Goal: Information Seeking & Learning: Learn about a topic

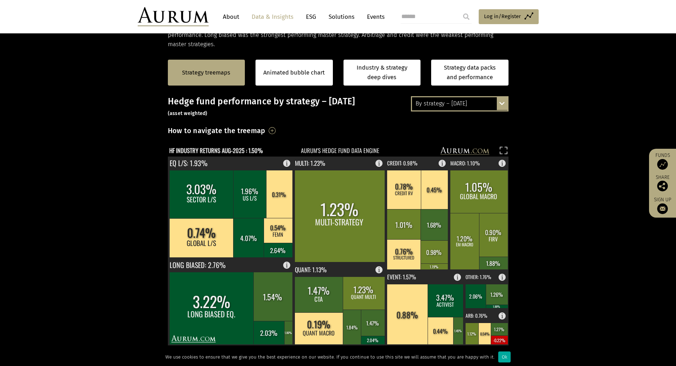
scroll to position [142, 0]
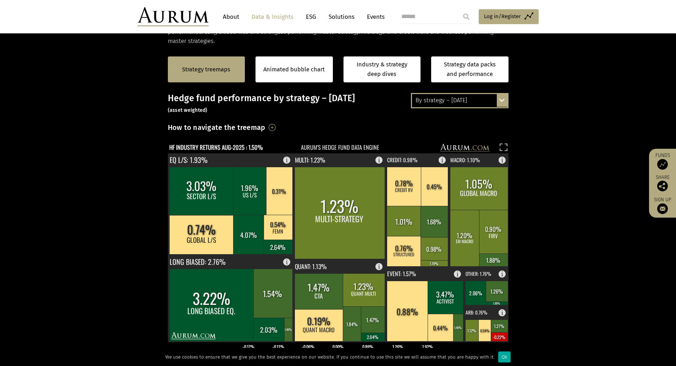
click at [507, 101] on div "By strategy – August 2025 By strategy – August 2025 By strategy – year to date …" at bounding box center [460, 100] width 98 height 15
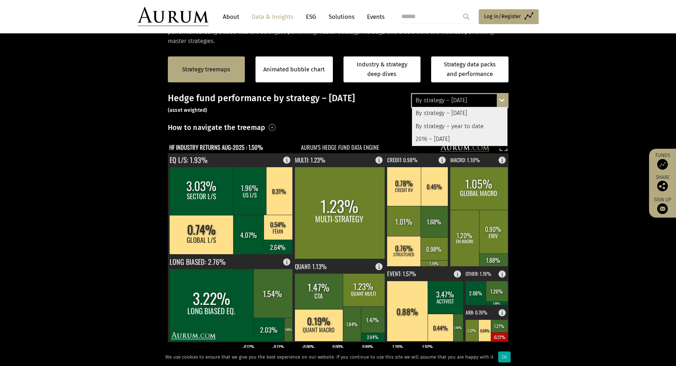
click at [462, 128] on div "By strategy – year to date" at bounding box center [460, 126] width 96 height 13
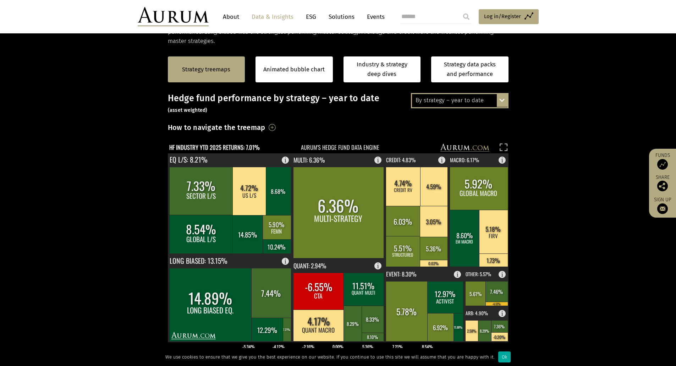
scroll to position [213, 0]
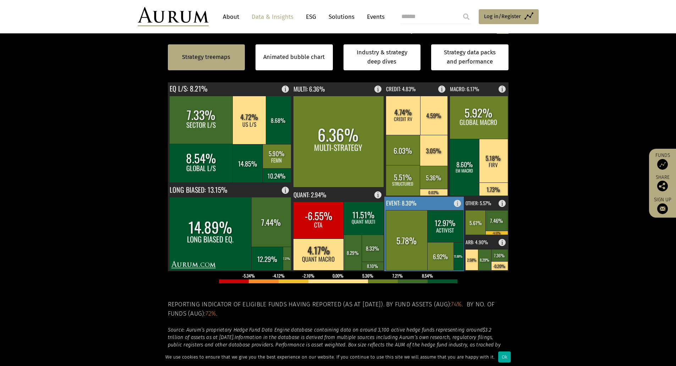
click at [457, 204] on rect at bounding box center [460, 202] width 9 height 10
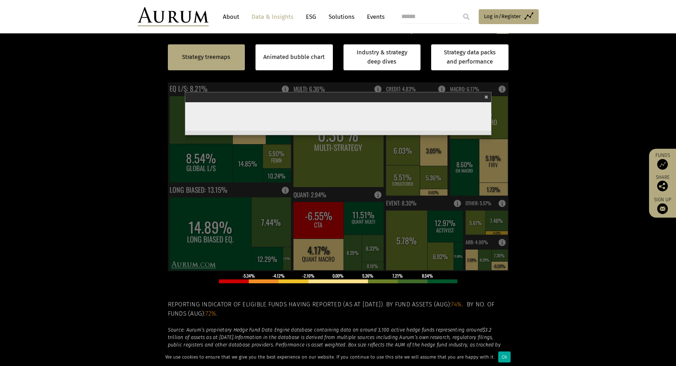
drag, startPoint x: 309, startPoint y: 174, endPoint x: 339, endPoint y: 218, distance: 53.8
click at [340, 135] on div "Event Broad strategy category covering funds that invest in securities of compa…" at bounding box center [338, 132] width 306 height 4
click p "Broad strategy category covering funds that invest in securities of companies f…"
click icon "Sep-24 Oct-24 Nov-24 Dec-24 Jan-25 Feb-25 Mar-25 Apr-25 May-25 Jun-25 Jul-25 Au…"
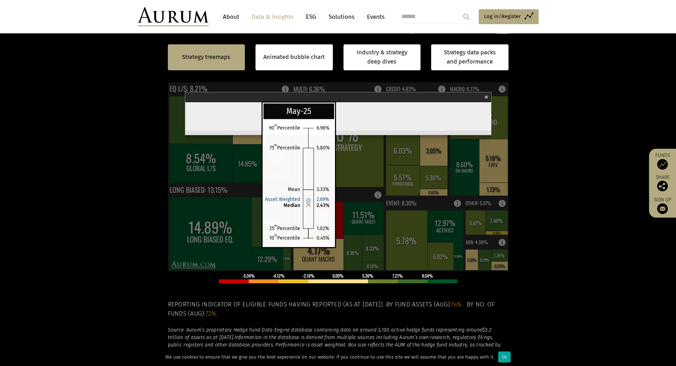
click rect
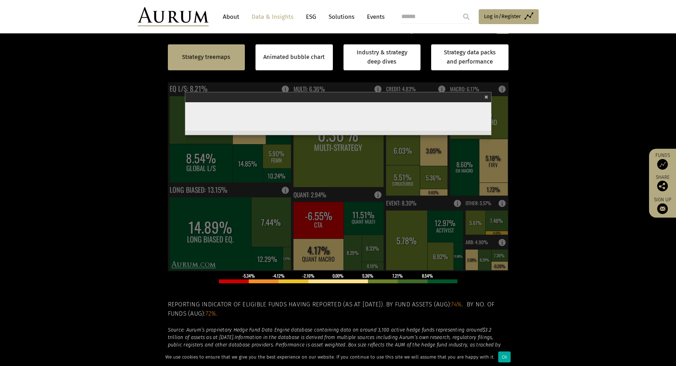
click at [485, 98] on span "×" at bounding box center [487, 96] width 4 height 8
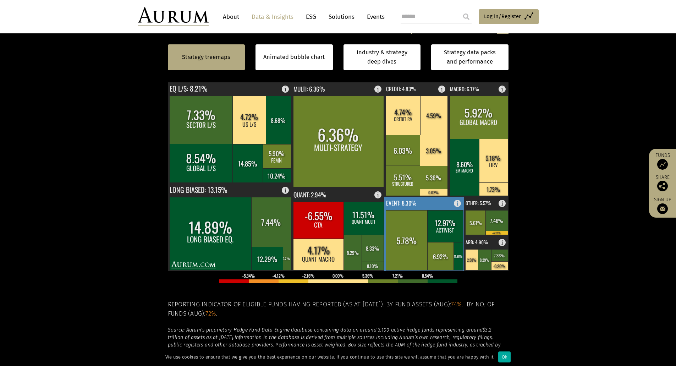
click at [405, 227] on rect at bounding box center [407, 240] width 42 height 60
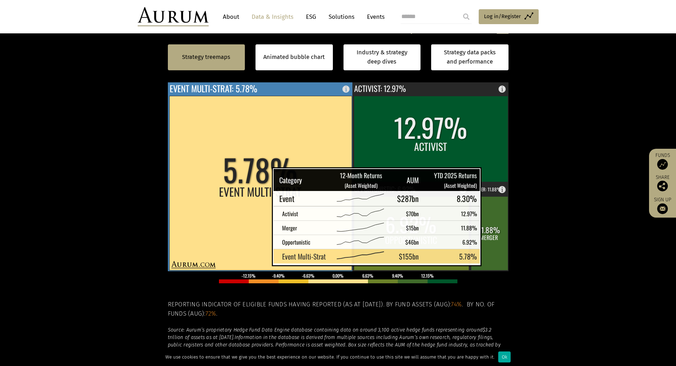
click at [254, 177] on rect at bounding box center [260, 183] width 182 height 174
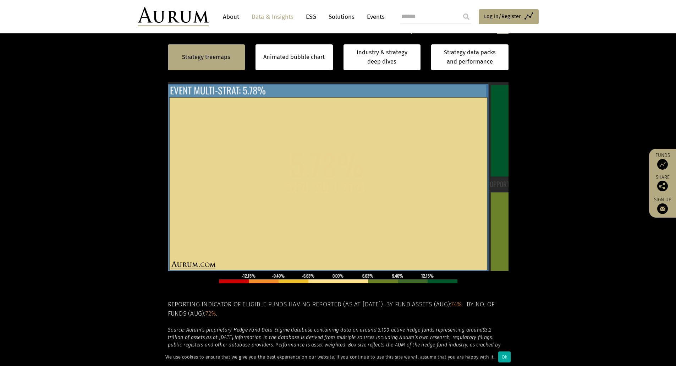
scroll to position [65, 0]
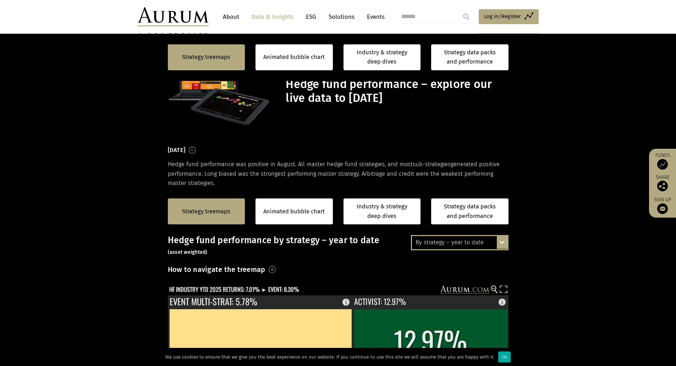
scroll to position [213, 0]
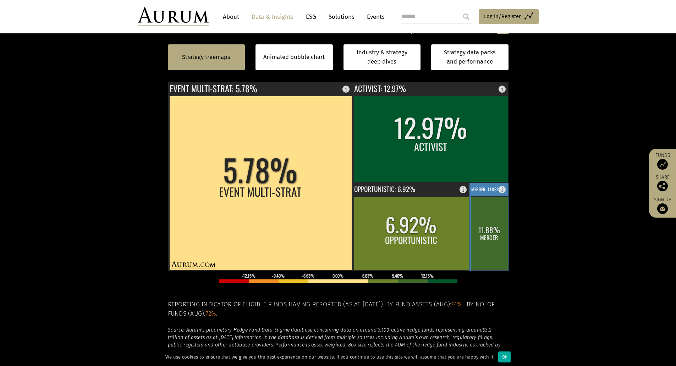
click at [486, 208] on rect at bounding box center [489, 233] width 37 height 74
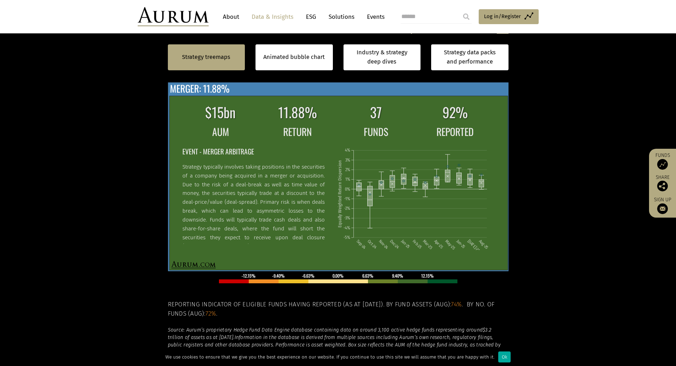
scroll to position [30, 0]
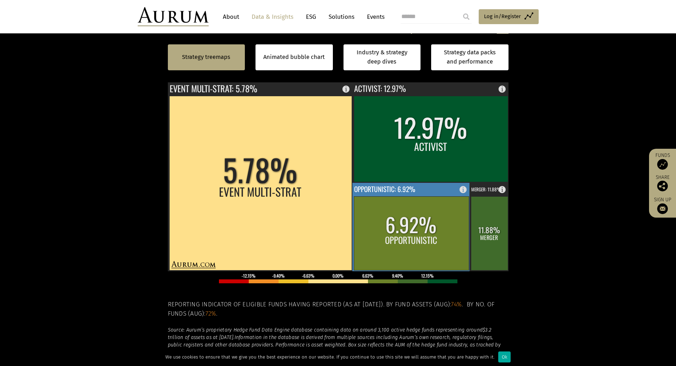
click at [416, 240] on rect at bounding box center [411, 233] width 115 height 74
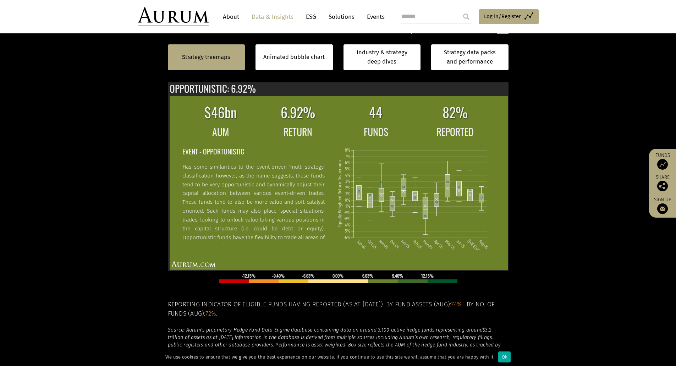
click at [119, 146] on section "Strategy treemaps Animated bubble chart Industry & strategy deep dives Strategy…" at bounding box center [338, 197] width 676 height 444
click at [198, 63] on div "Strategy treemaps" at bounding box center [206, 57] width 77 height 26
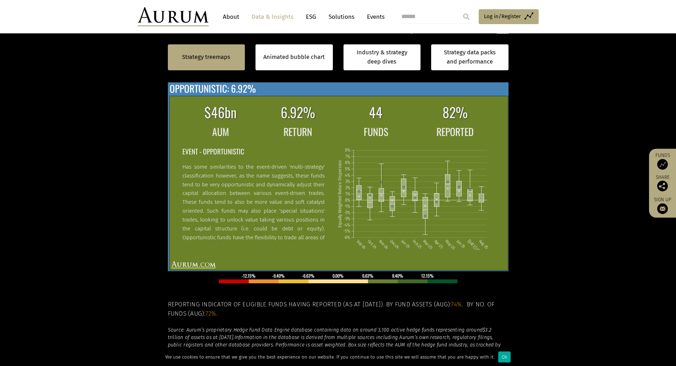
click at [135, 151] on section "Strategy treemaps Animated bubble chart Industry & strategy deep dives Strategy…" at bounding box center [338, 197] width 676 height 444
drag, startPoint x: 487, startPoint y: 92, endPoint x: 468, endPoint y: 114, distance: 28.7
click at [486, 93] on div "$46bn 6.92% 44 82% AUM RETURN FUNDS REPORTED EVENT - OPPORTUNISTIC Has some sim…" at bounding box center [338, 176] width 341 height 189
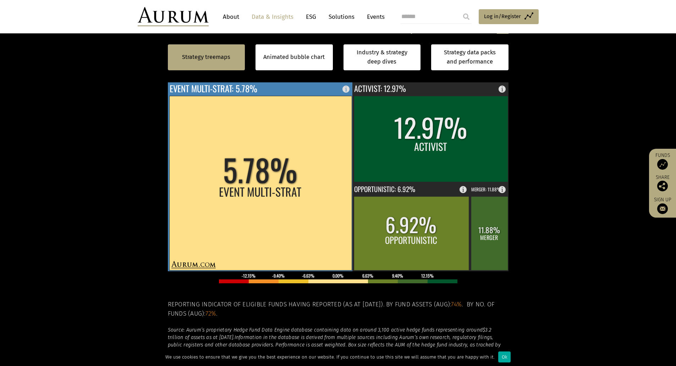
click at [259, 183] on rect at bounding box center [260, 183] width 182 height 174
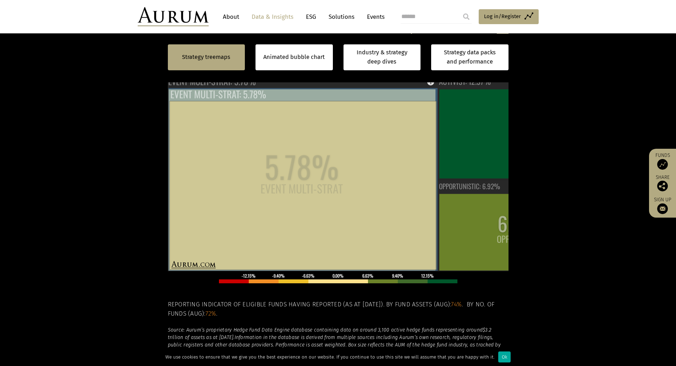
scroll to position [65, 0]
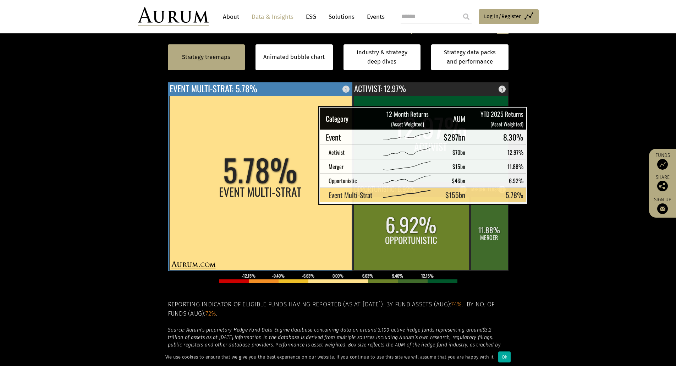
click at [301, 194] on rect at bounding box center [260, 183] width 182 height 174
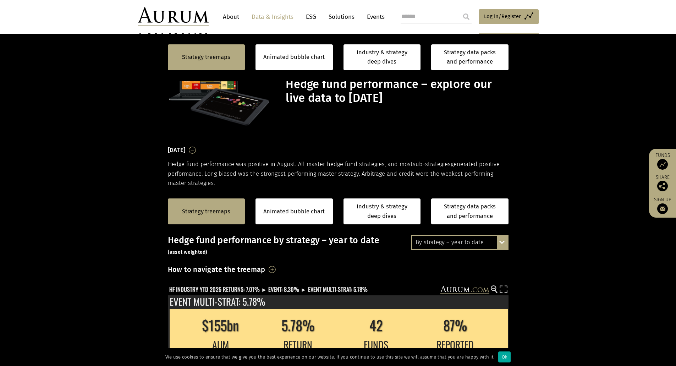
scroll to position [213, 0]
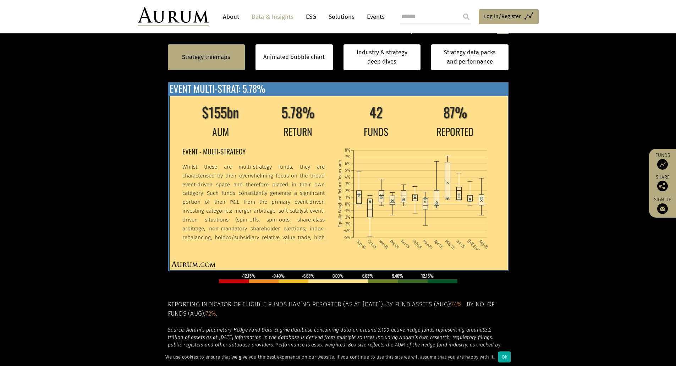
click at [296, 170] on p "Whilst these are multi-strategy funds, they are characterised by their overwhel…" at bounding box center [253, 229] width 142 height 132
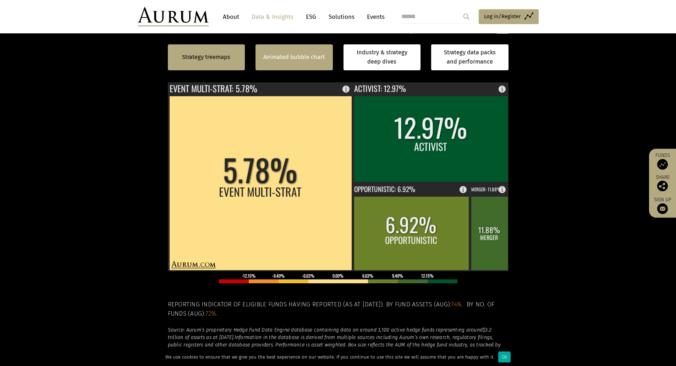
click at [289, 65] on div "Animated bubble chart" at bounding box center [294, 57] width 77 height 26
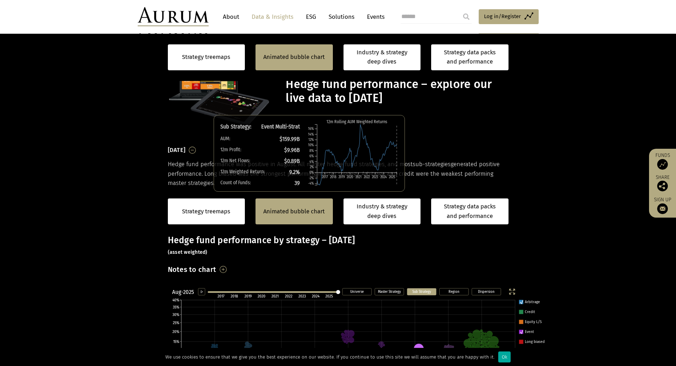
scroll to position [178, 0]
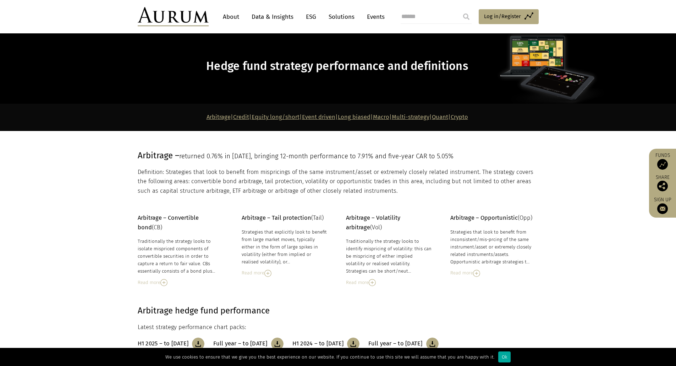
scroll to position [36, 0]
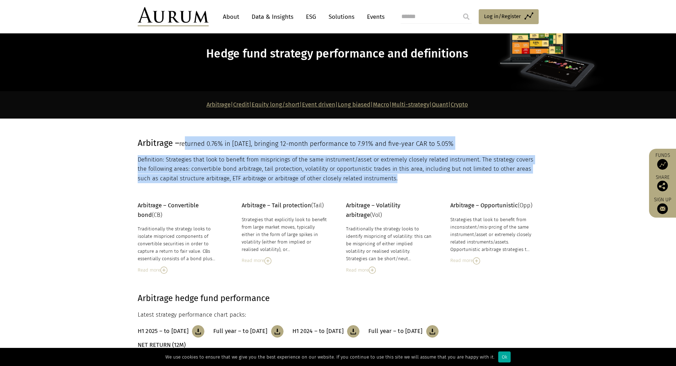
drag, startPoint x: 188, startPoint y: 145, endPoint x: 354, endPoint y: 177, distance: 169.3
click at [361, 182] on div "Arbitrage – returned 0.76% in [DATE], bringing 12-month performance to 7.91% an…" at bounding box center [337, 159] width 399 height 47
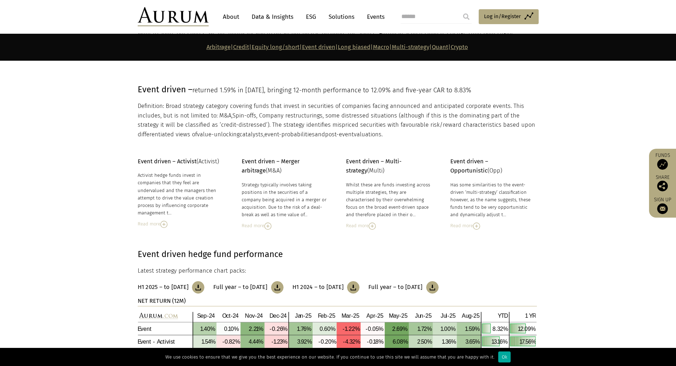
scroll to position [1527, 0]
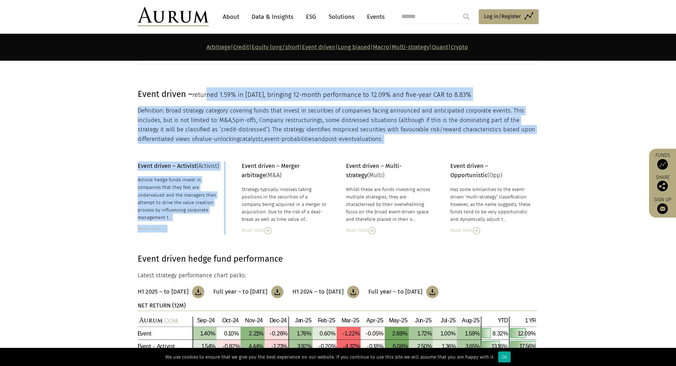
drag, startPoint x: 218, startPoint y: 98, endPoint x: 318, endPoint y: 144, distance: 110.1
click at [260, 130] on p "Definition: Broad strategy category covering funds that invest in securities of…" at bounding box center [337, 125] width 399 height 38
click at [279, 122] on p "Definition: Broad strategy category covering funds that invest in securities of…" at bounding box center [337, 125] width 399 height 38
click at [424, 129] on p "Definition: Broad strategy category covering funds that invest in securities of…" at bounding box center [337, 125] width 399 height 38
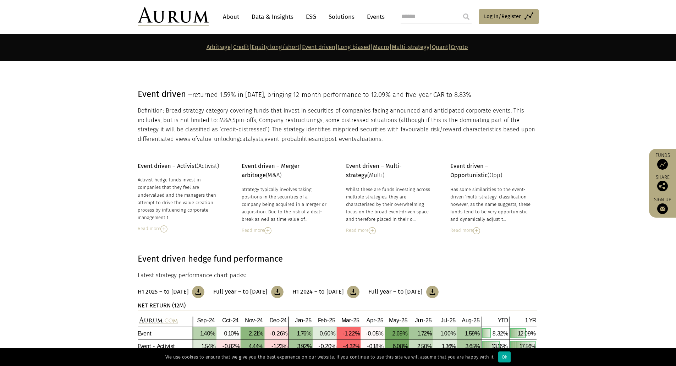
click at [373, 232] on img at bounding box center [372, 230] width 7 height 7
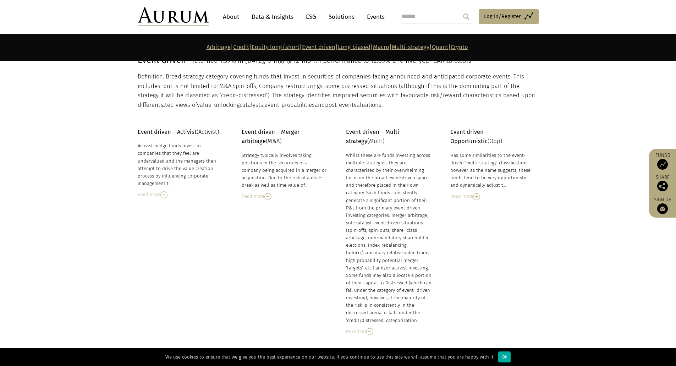
scroll to position [1633, 0]
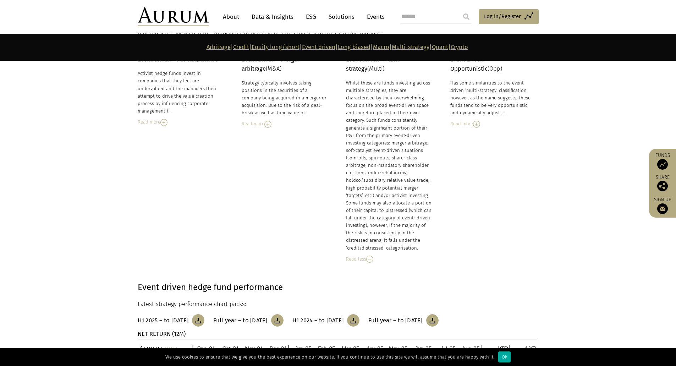
drag, startPoint x: 417, startPoint y: 246, endPoint x: 346, endPoint y: 84, distance: 176.6
click at [346, 84] on div "Whilst these are funds investing across multiple strategies, they are character…" at bounding box center [389, 165] width 87 height 173
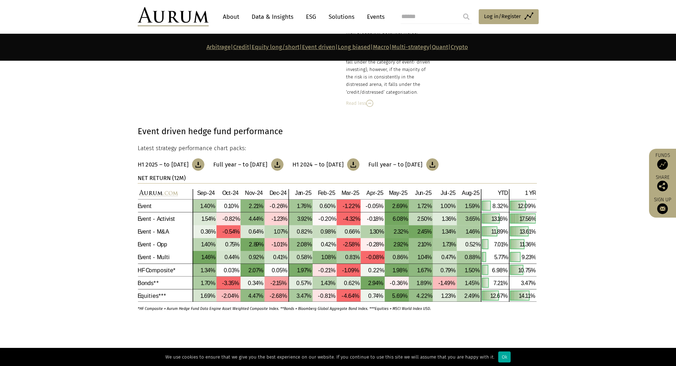
scroll to position [1811, 0]
